Goal: Navigation & Orientation: Find specific page/section

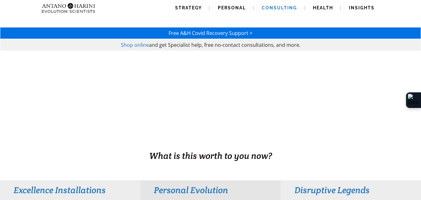
click at [291, 5] on link "Consulting" at bounding box center [279, 8] width 50 height 16
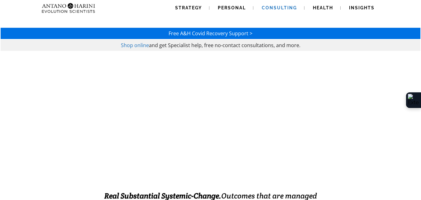
click at [296, 137] on div "EXCELLENCE INSTALLATION. ENABLED." at bounding box center [210, 117] width 420 height 131
click at [187, 3] on link "Strategy" at bounding box center [188, 8] width 42 height 16
